Goal: Navigation & Orientation: Find specific page/section

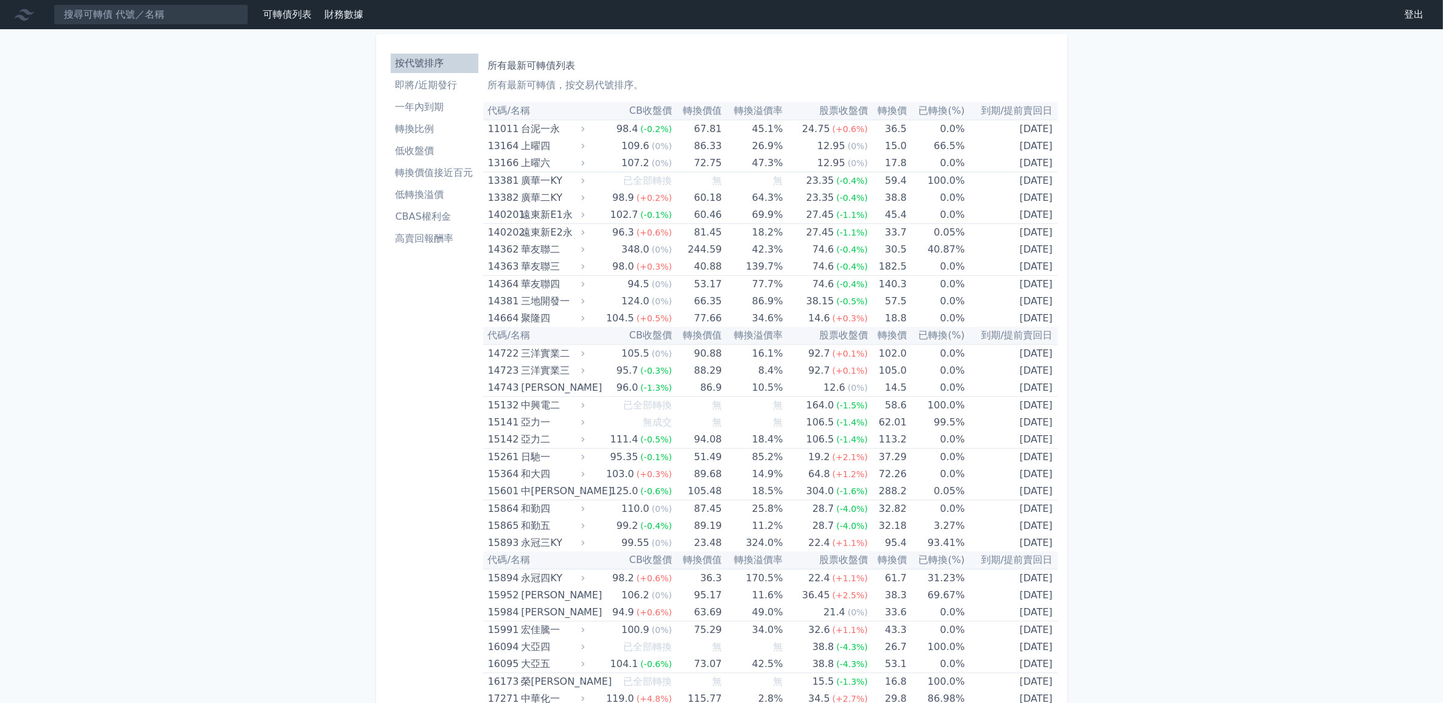
click at [430, 124] on li "轉換比例" at bounding box center [435, 129] width 88 height 15
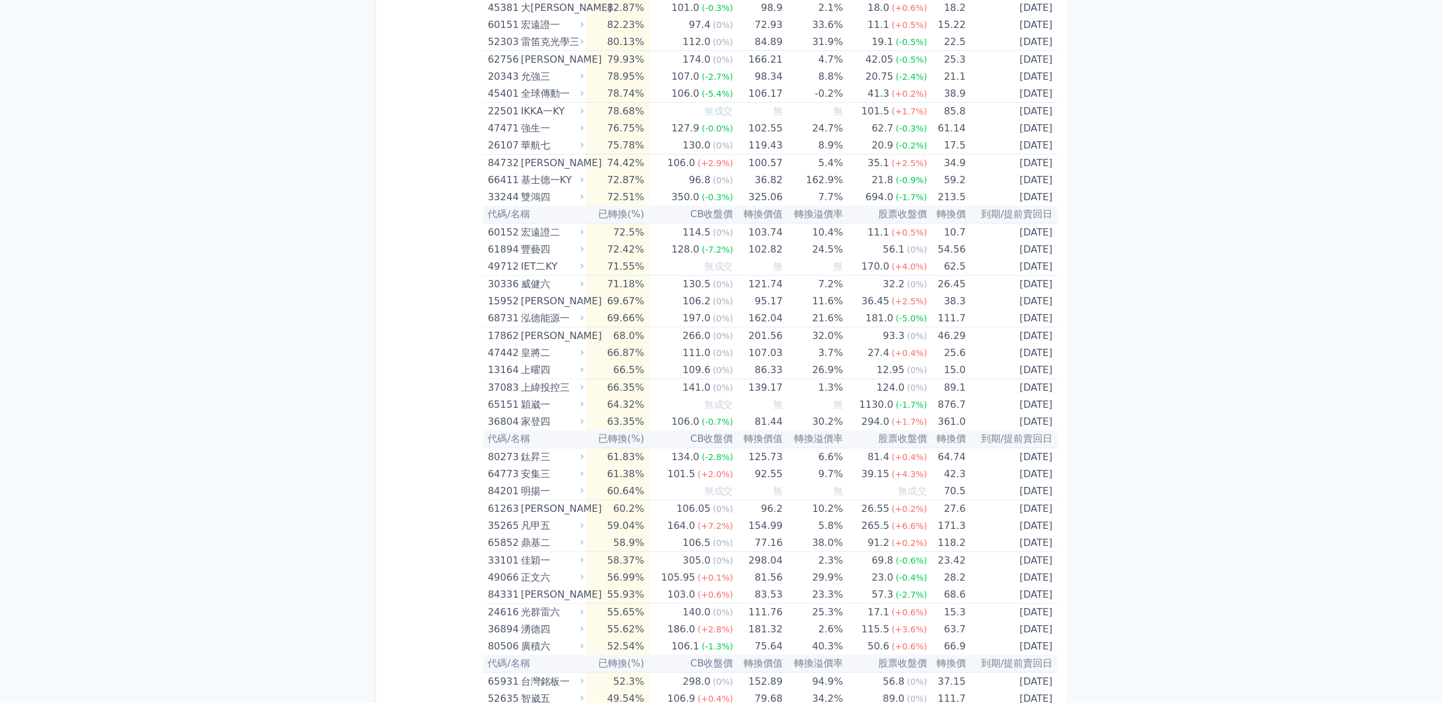
scroll to position [1468, 0]
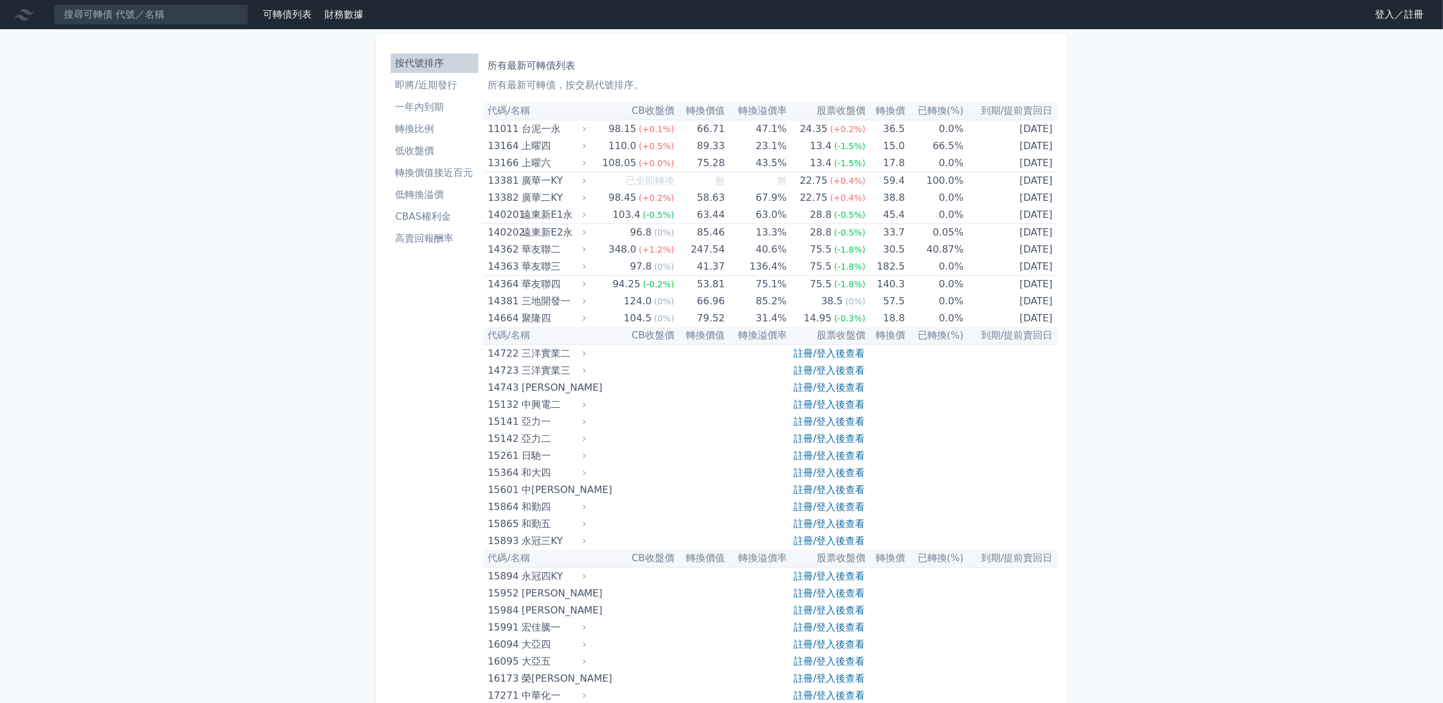
click at [1391, 22] on link "登入／註冊" at bounding box center [1399, 14] width 68 height 19
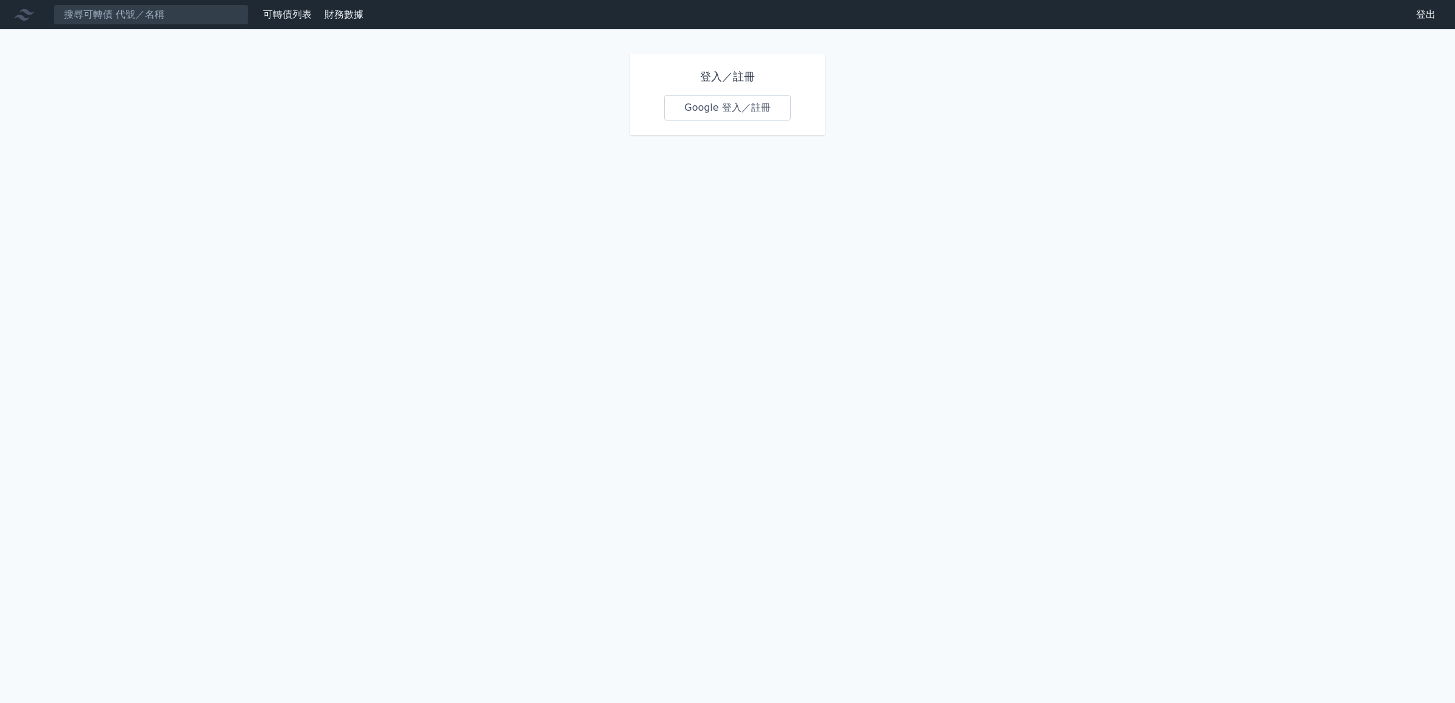
click at [694, 98] on link "Google 登入／註冊" at bounding box center [727, 108] width 127 height 26
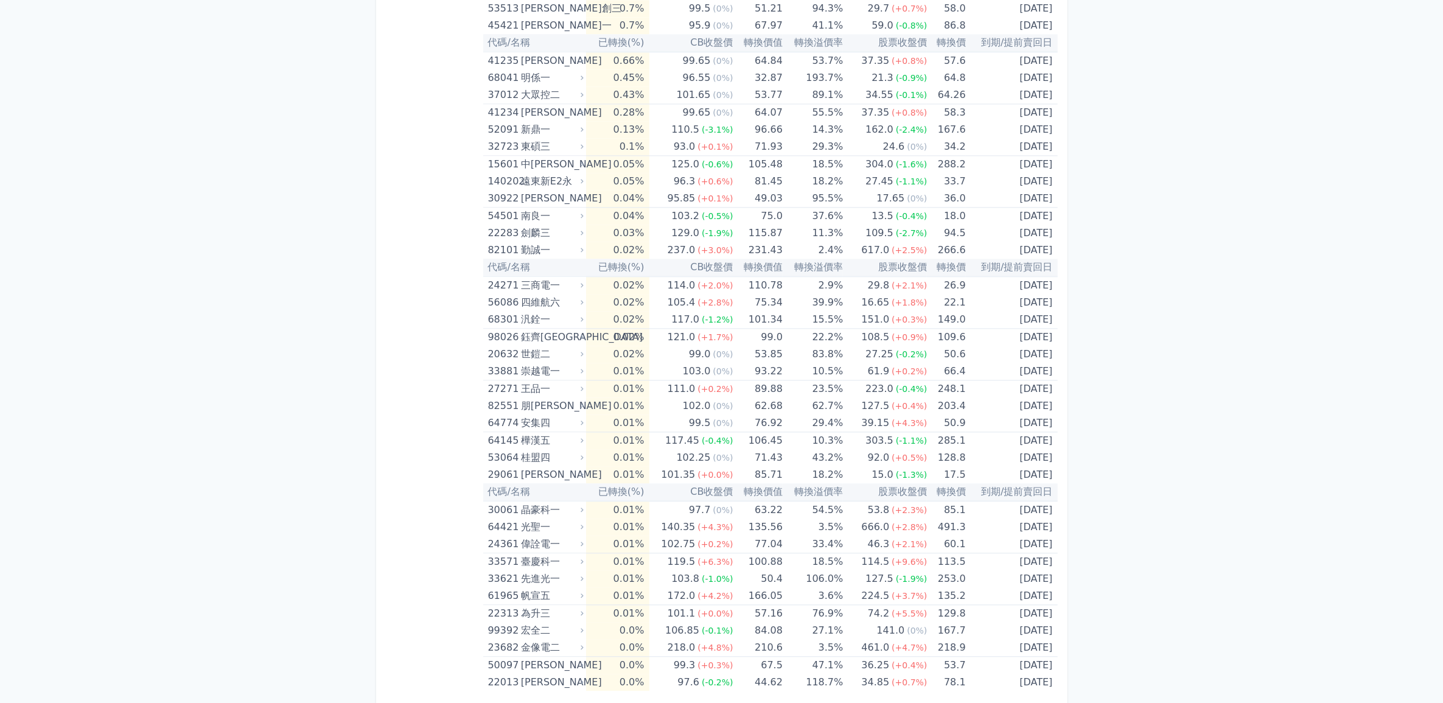
scroll to position [3218, 0]
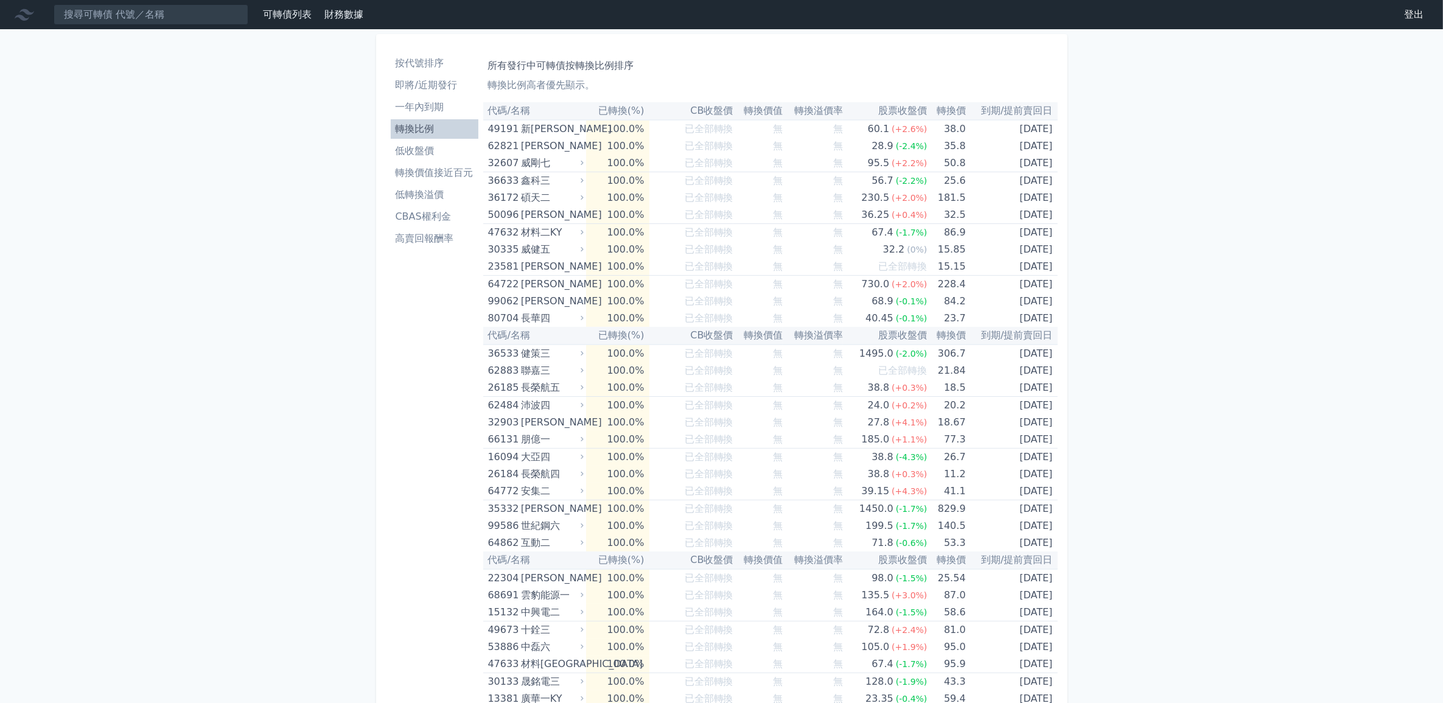
click at [439, 61] on li "按代號排序" at bounding box center [435, 63] width 88 height 15
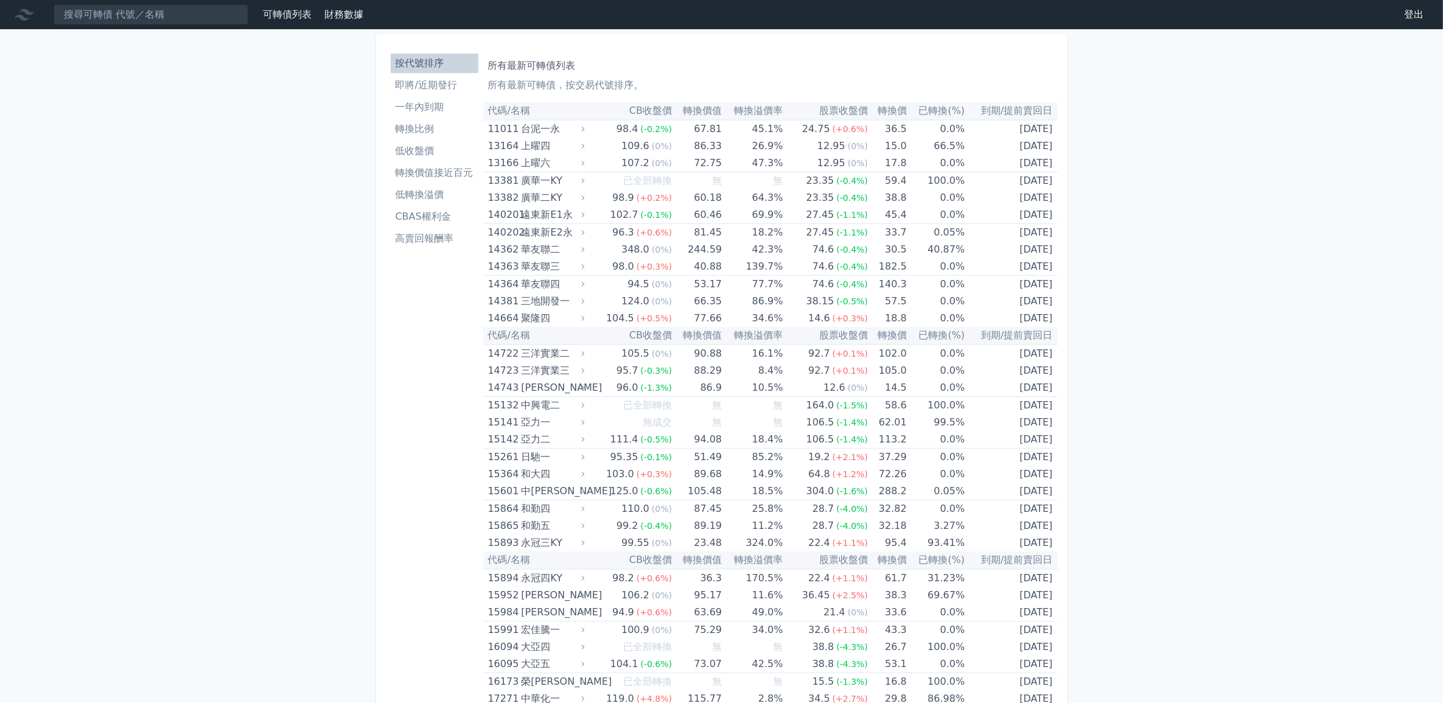
scroll to position [3386, 0]
